Goal: Book appointment/travel/reservation

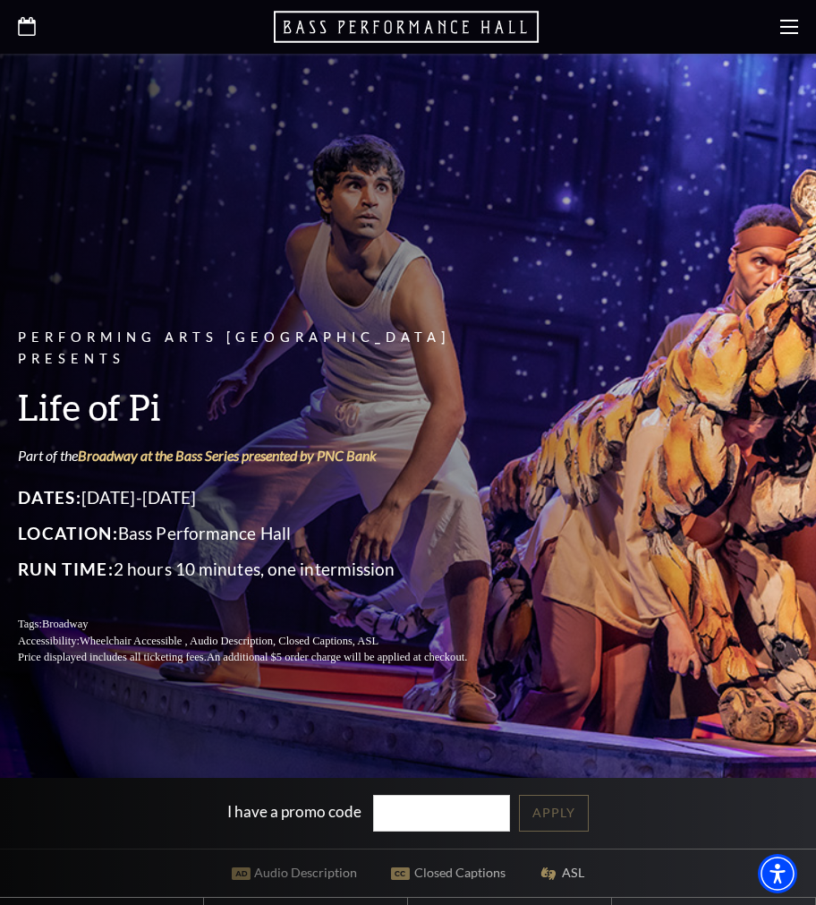
click at [799, 38] on div at bounding box center [408, 27] width 816 height 54
click at [792, 29] on icon at bounding box center [789, 27] width 18 height 18
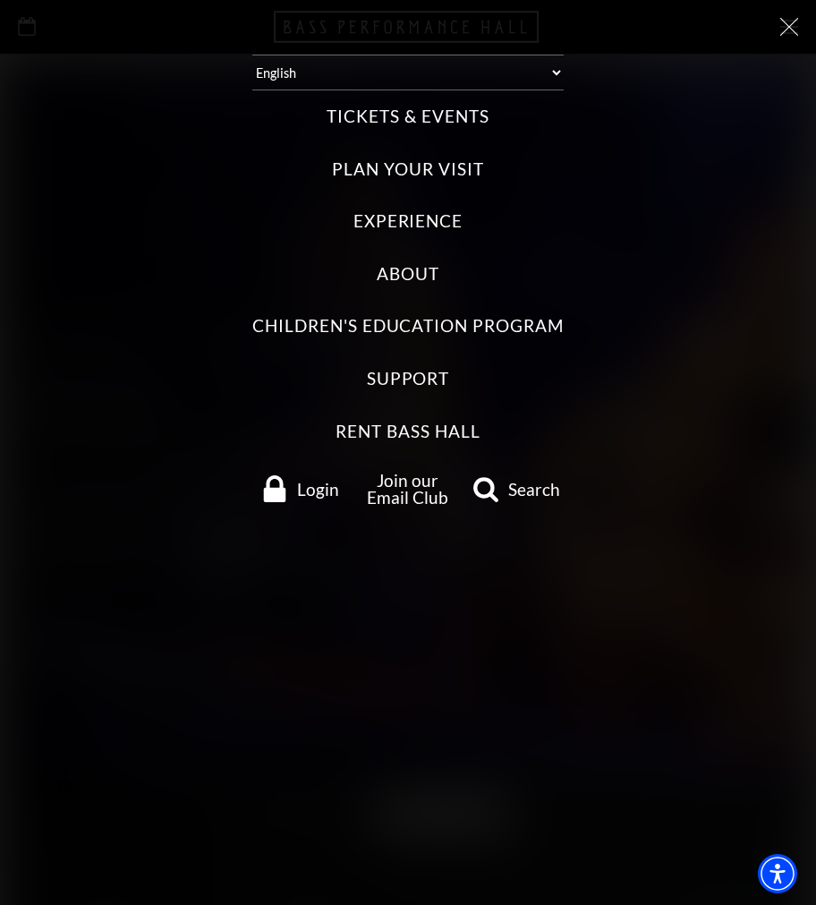
click at [467, 111] on label "Tickets & Events" at bounding box center [408, 117] width 162 height 24
click at [0, 0] on Events "Tickets & Events" at bounding box center [0, 0] width 0 height 0
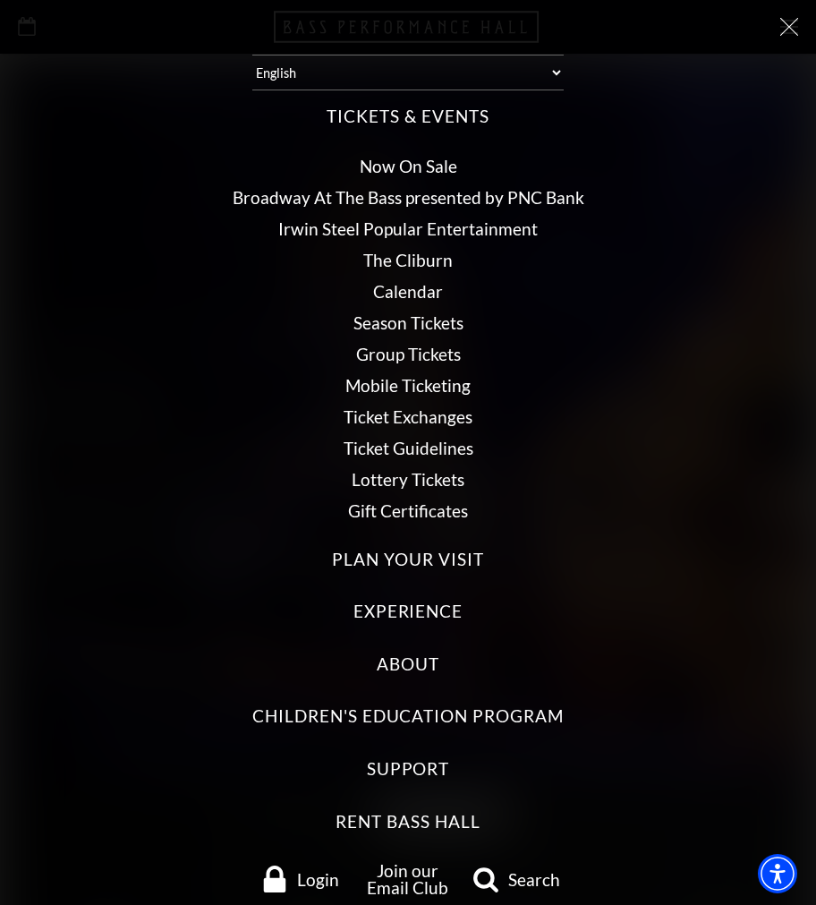
click at [462, 204] on link "Broadway At The Bass presented by PNC Bank" at bounding box center [409, 197] width 352 height 21
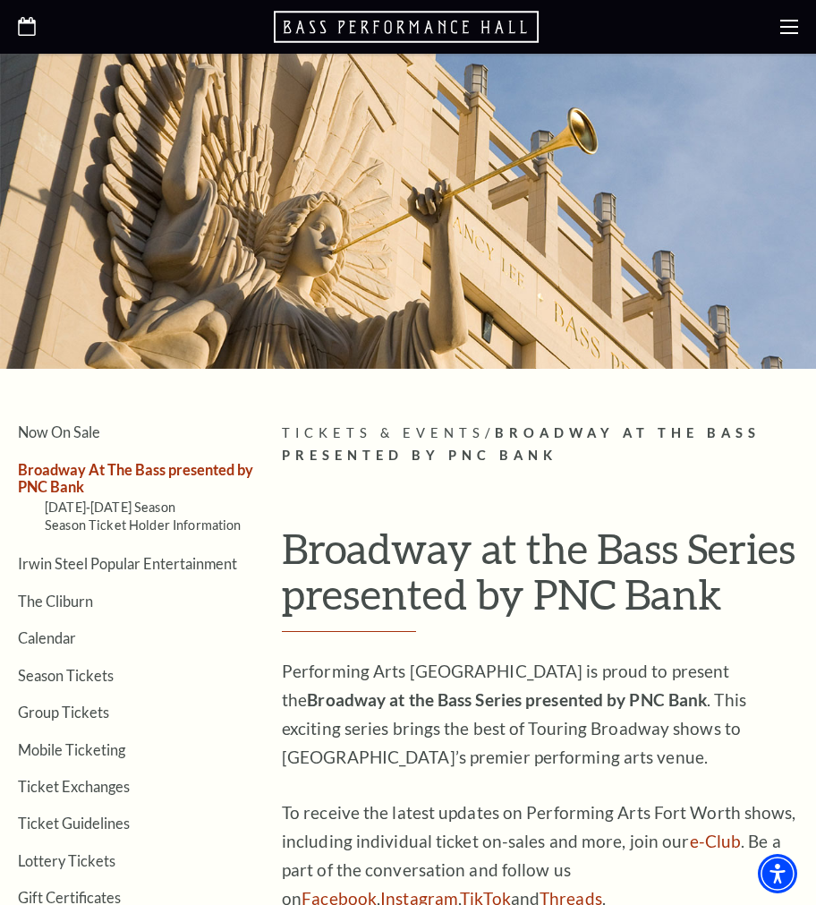
click at [27, 28] on icon "Open this option" at bounding box center [27, 26] width 18 height 19
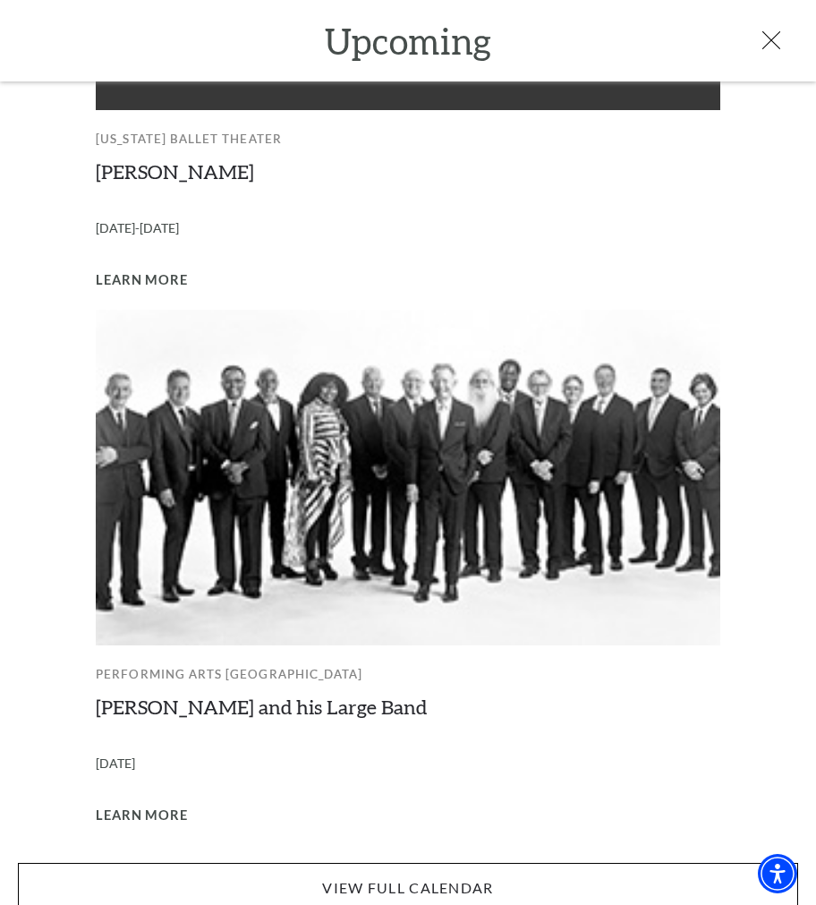
scroll to position [358, 0]
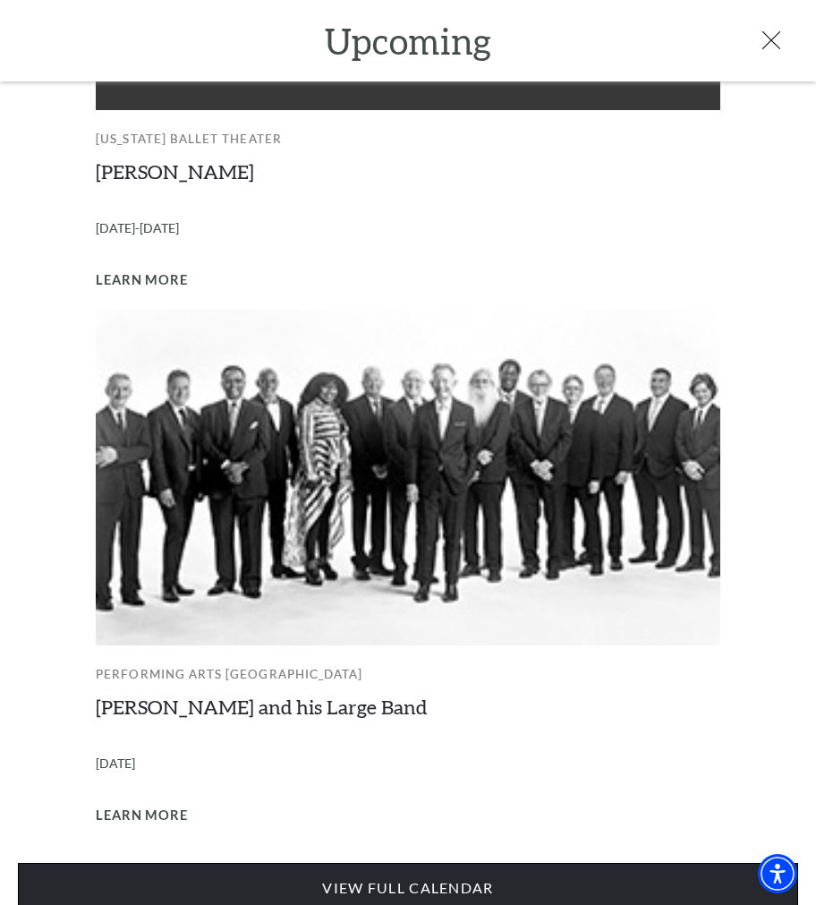
click at [404, 867] on link "View Full Calendar" at bounding box center [408, 888] width 780 height 50
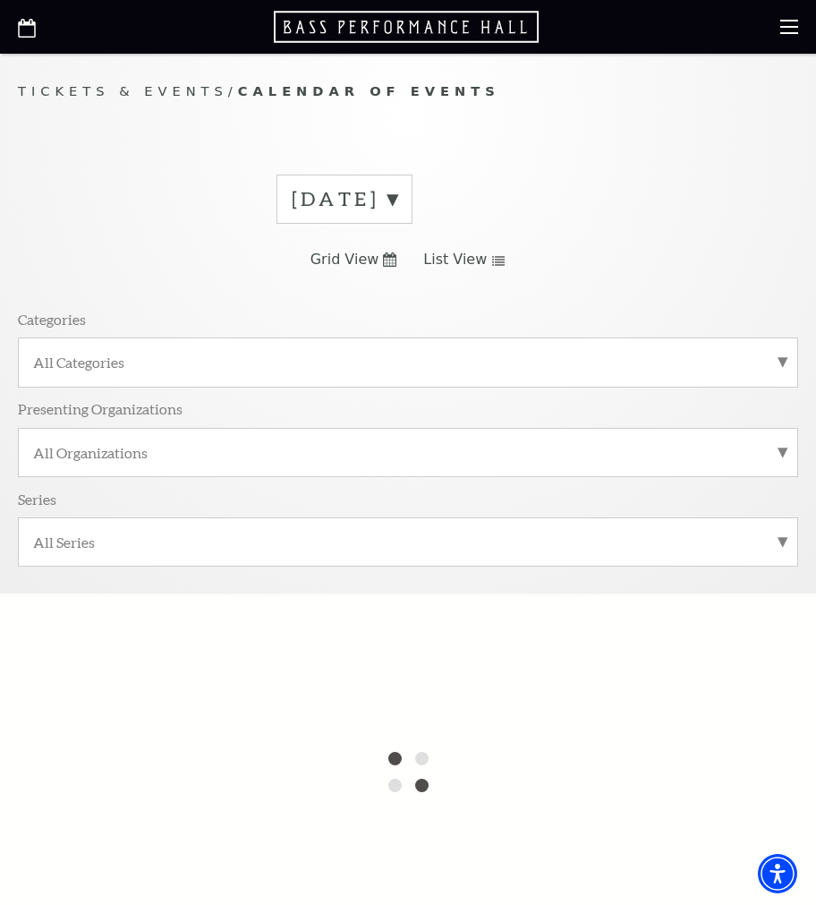
click at [492, 260] on use at bounding box center [498, 261] width 13 height 10
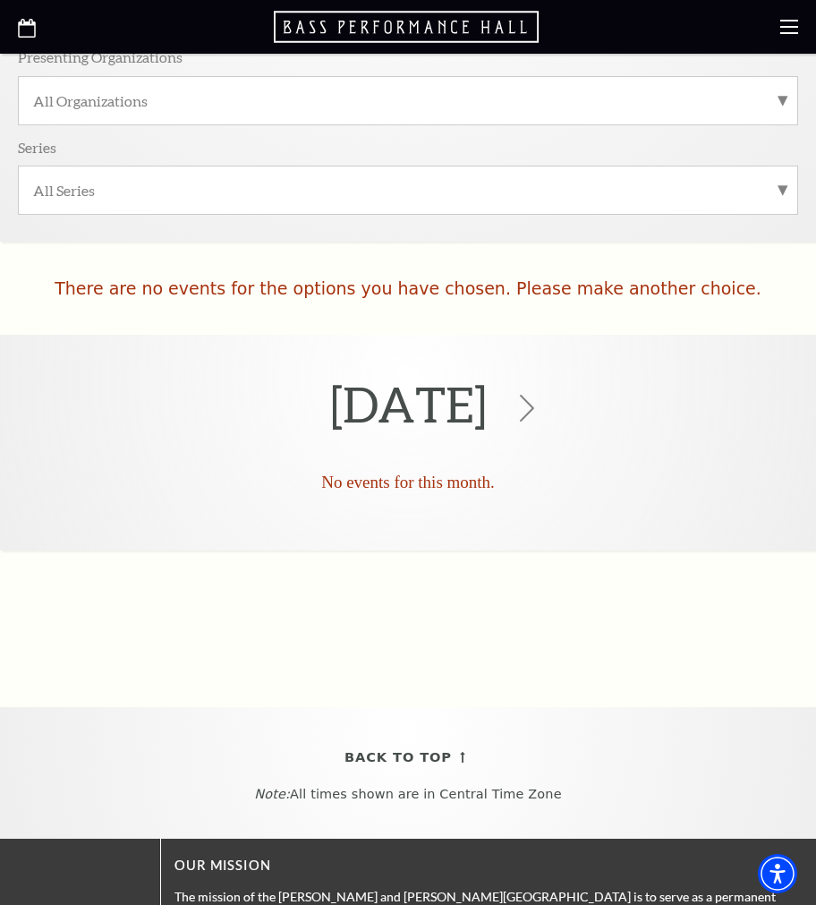
scroll to position [477, 0]
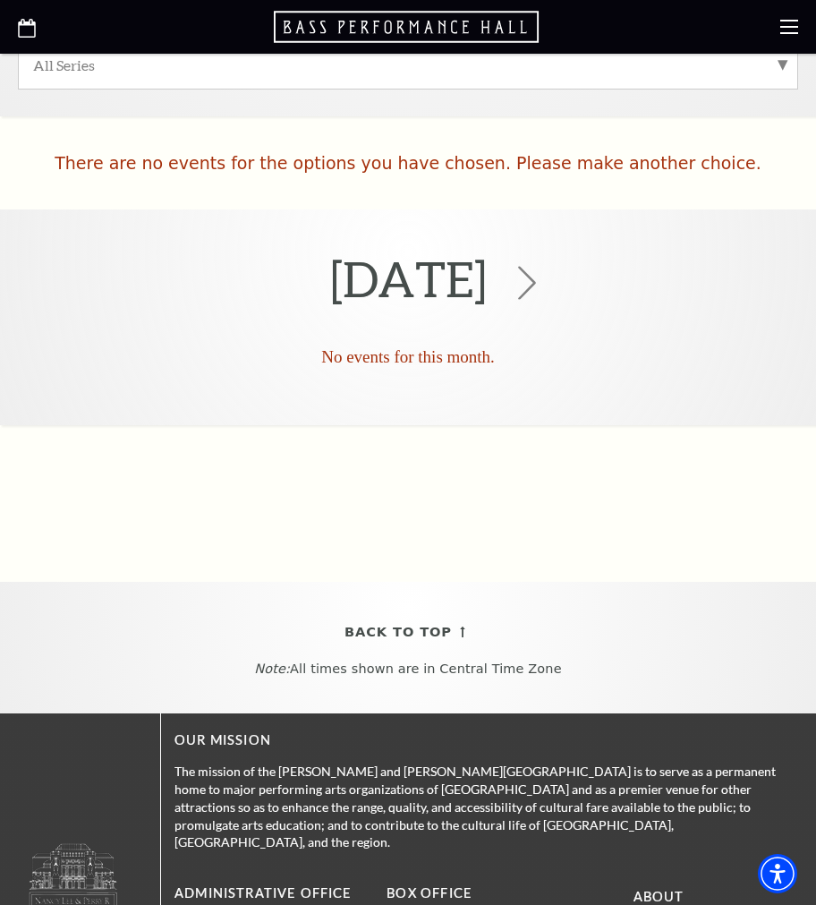
click at [544, 277] on icon at bounding box center [527, 284] width 34 height 34
click at [544, 285] on icon at bounding box center [527, 284] width 34 height 34
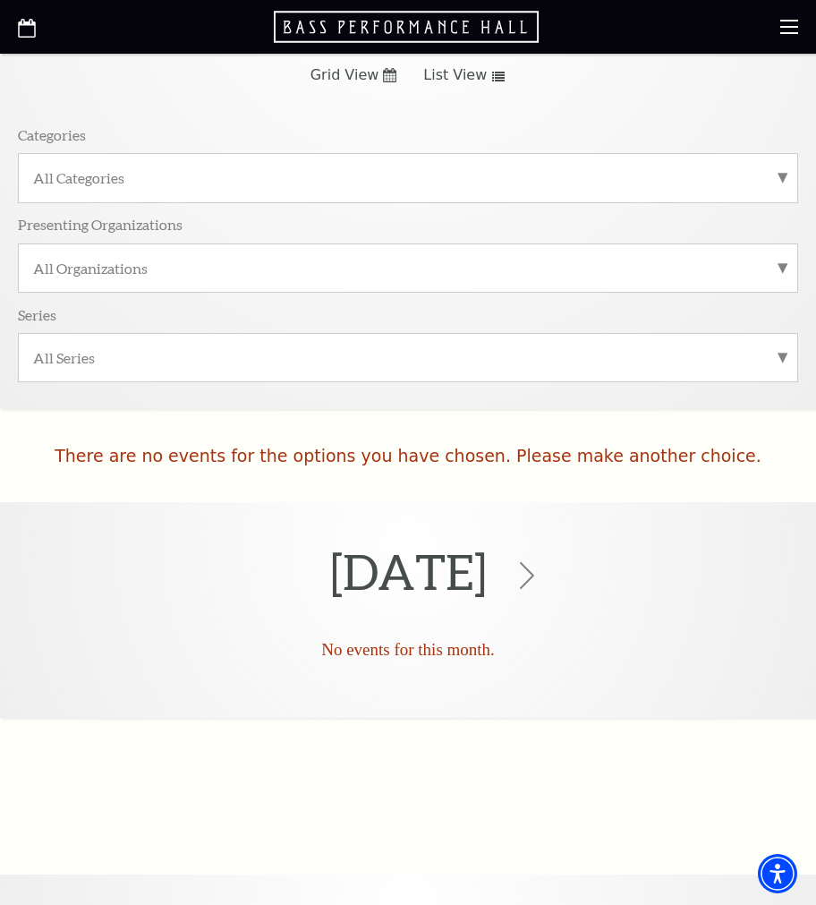
scroll to position [0, 0]
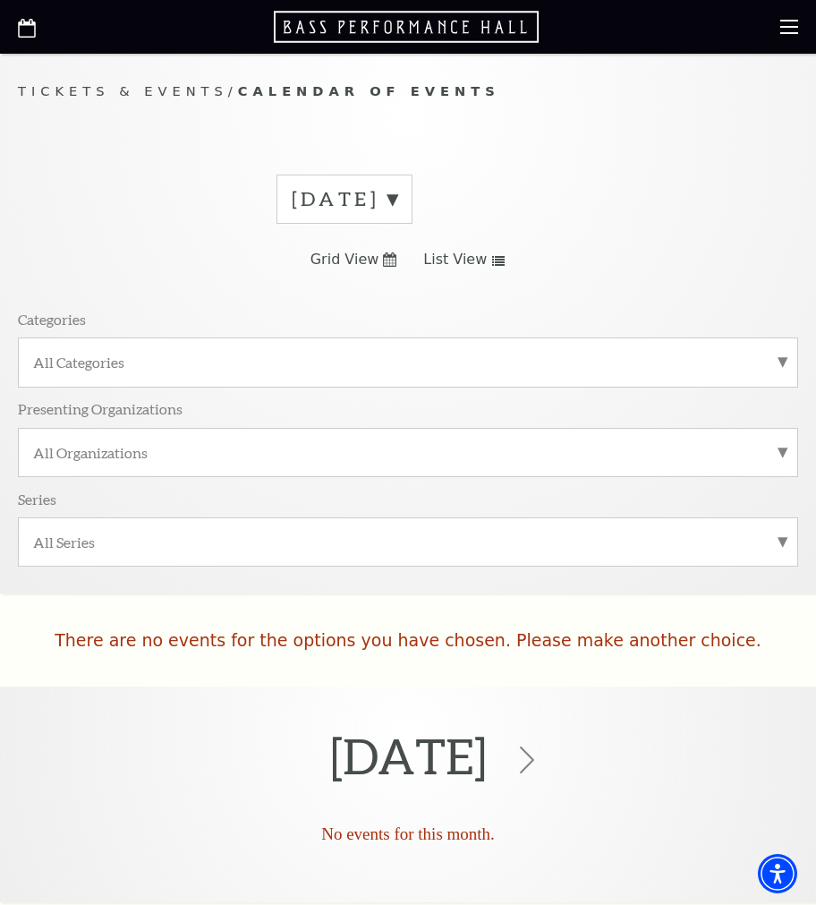
click at [397, 206] on label "September 2025" at bounding box center [345, 199] width 106 height 28
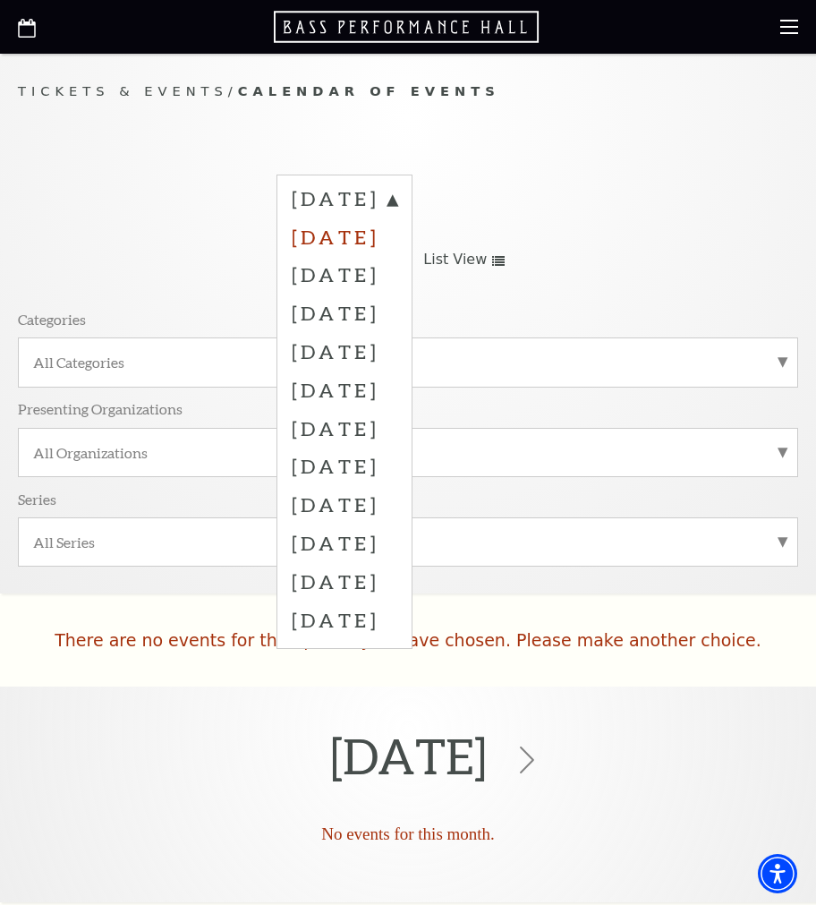
click at [397, 252] on label "October 2025" at bounding box center [345, 236] width 106 height 38
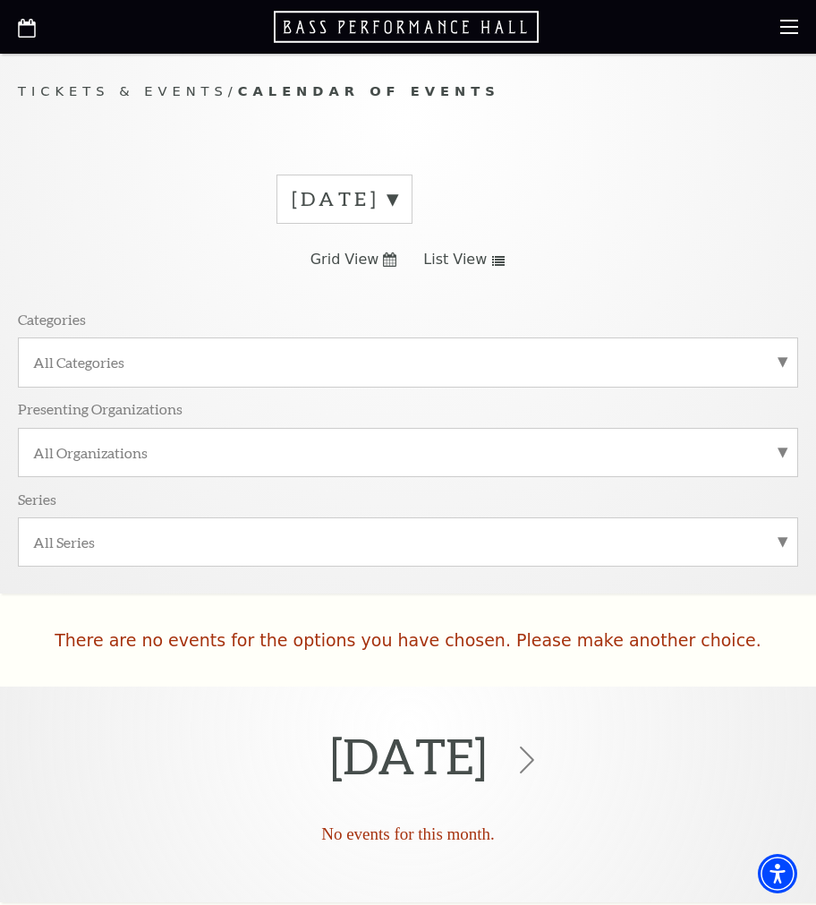
click at [397, 201] on label "September 2025" at bounding box center [345, 199] width 106 height 28
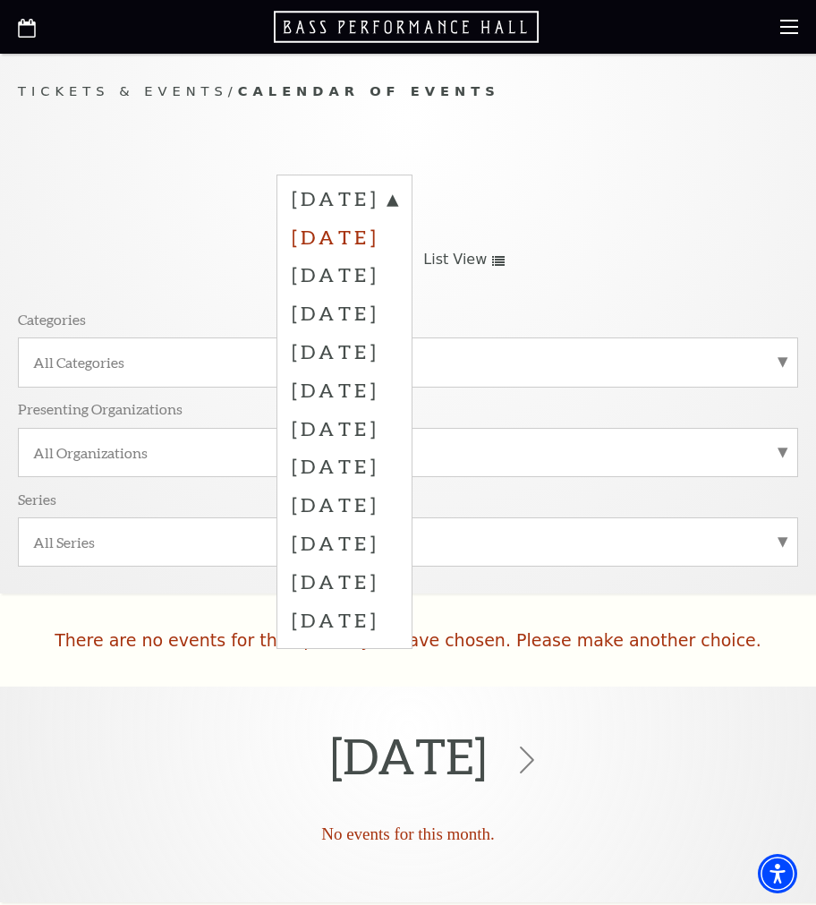
click at [379, 228] on label "October 2025" at bounding box center [345, 236] width 106 height 38
